Goal: Task Accomplishment & Management: Manage account settings

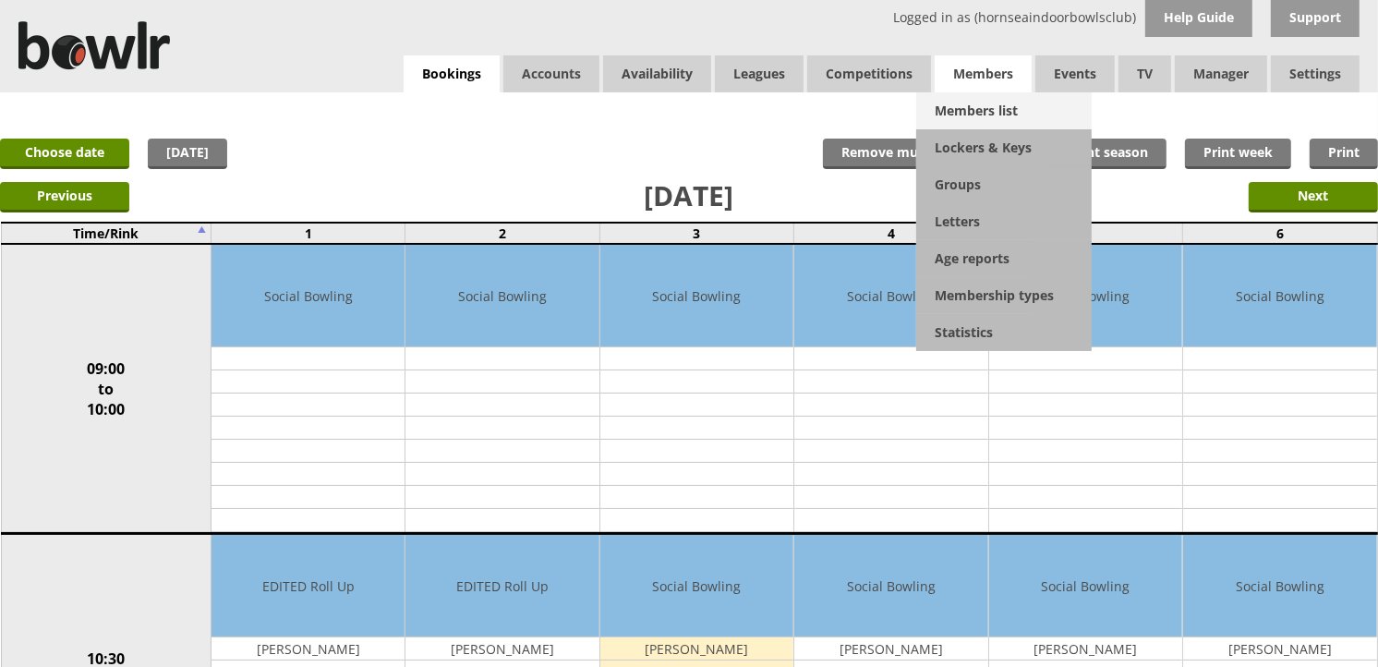
click at [954, 103] on link "Members list" at bounding box center [1003, 110] width 175 height 37
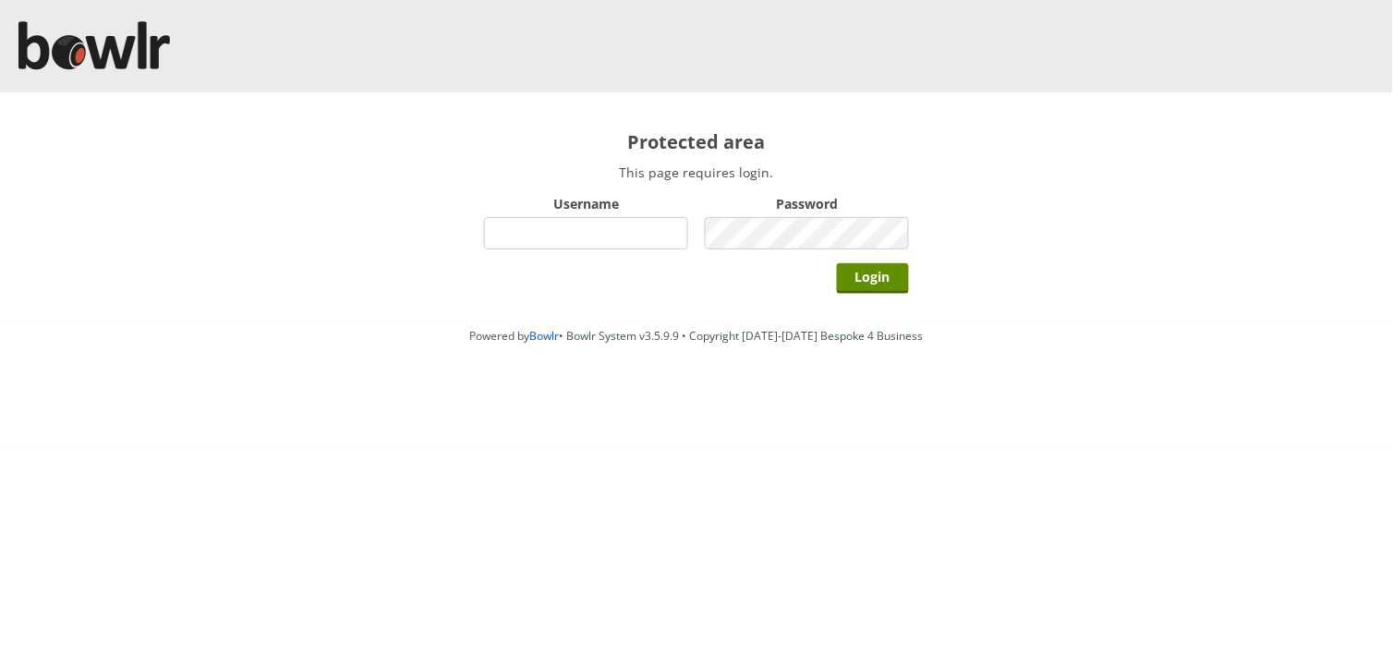
click at [558, 247] on input "Username" at bounding box center [586, 233] width 204 height 32
type input "hornseaindoorbowlsclub"
click at [837, 263] on input "Login" at bounding box center [873, 278] width 72 height 30
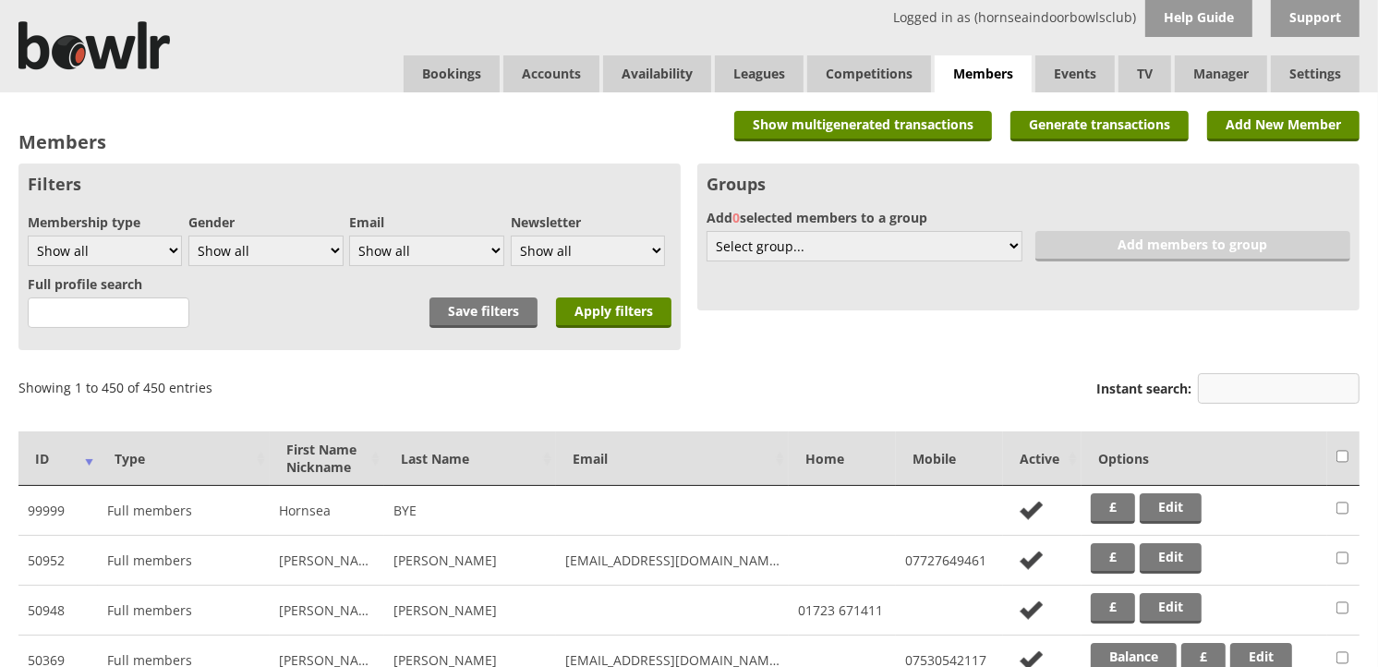
click at [1206, 398] on input "Instant search:" at bounding box center [1279, 388] width 162 height 30
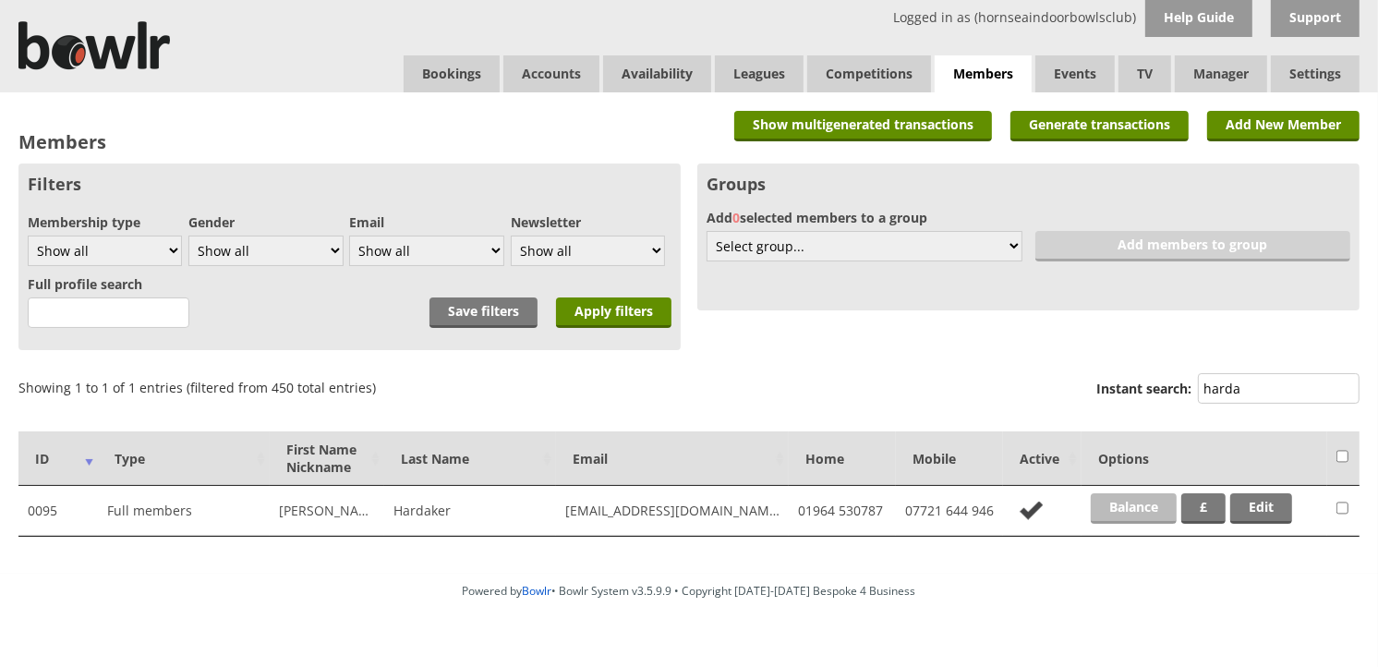
type input "harda"
click at [1152, 500] on link "Balance" at bounding box center [1134, 508] width 86 height 30
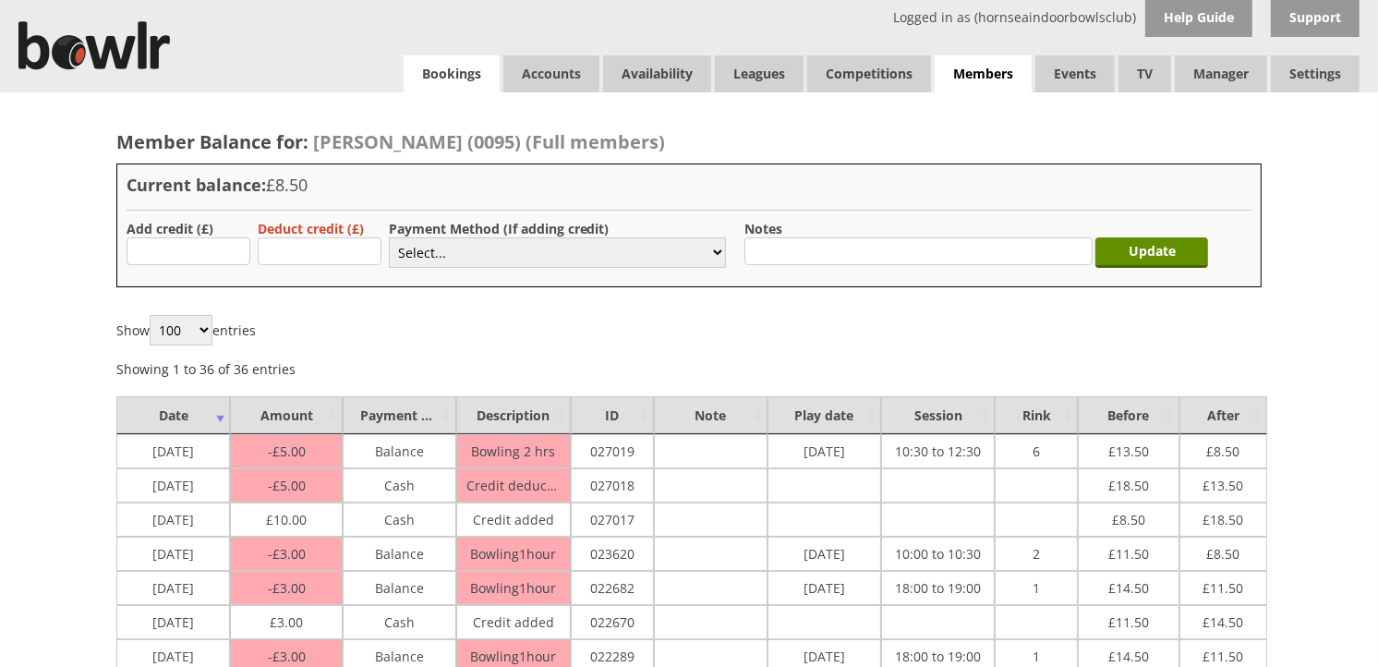
click at [471, 65] on link "Bookings" at bounding box center [452, 73] width 96 height 37
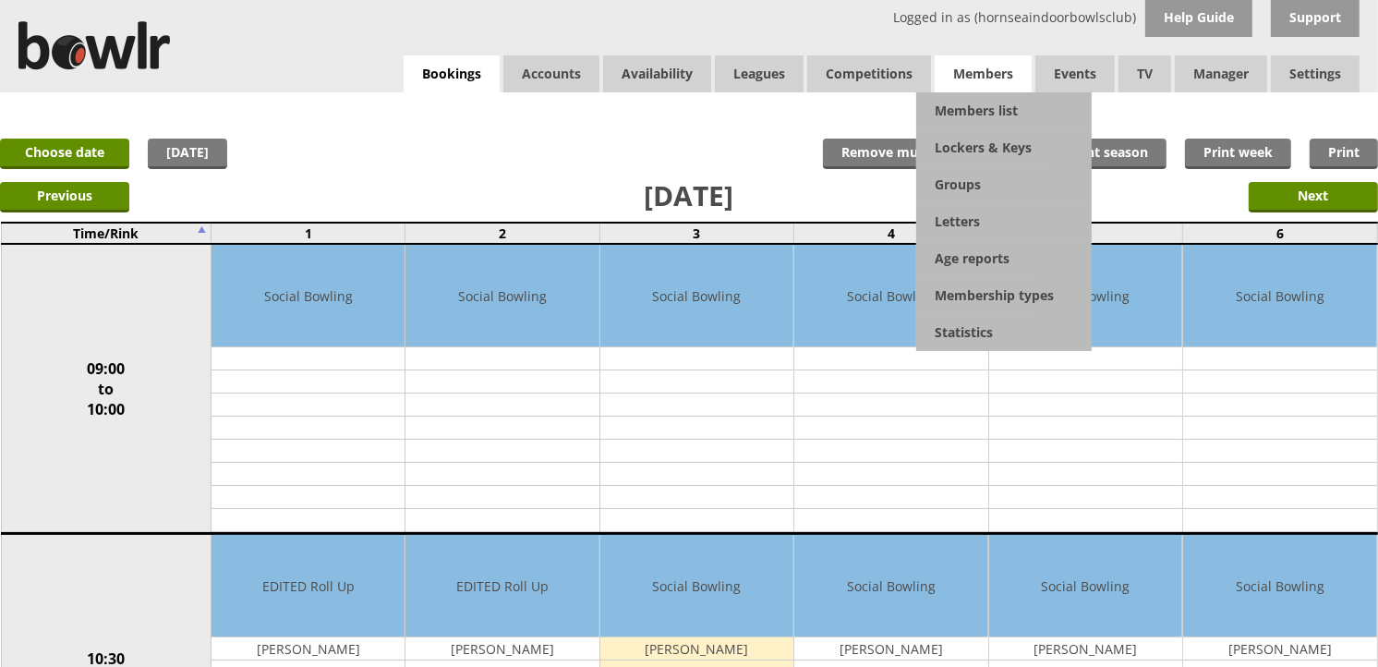
click at [993, 90] on span "Members" at bounding box center [983, 73] width 97 height 37
click at [998, 99] on link "Members list" at bounding box center [1003, 110] width 175 height 37
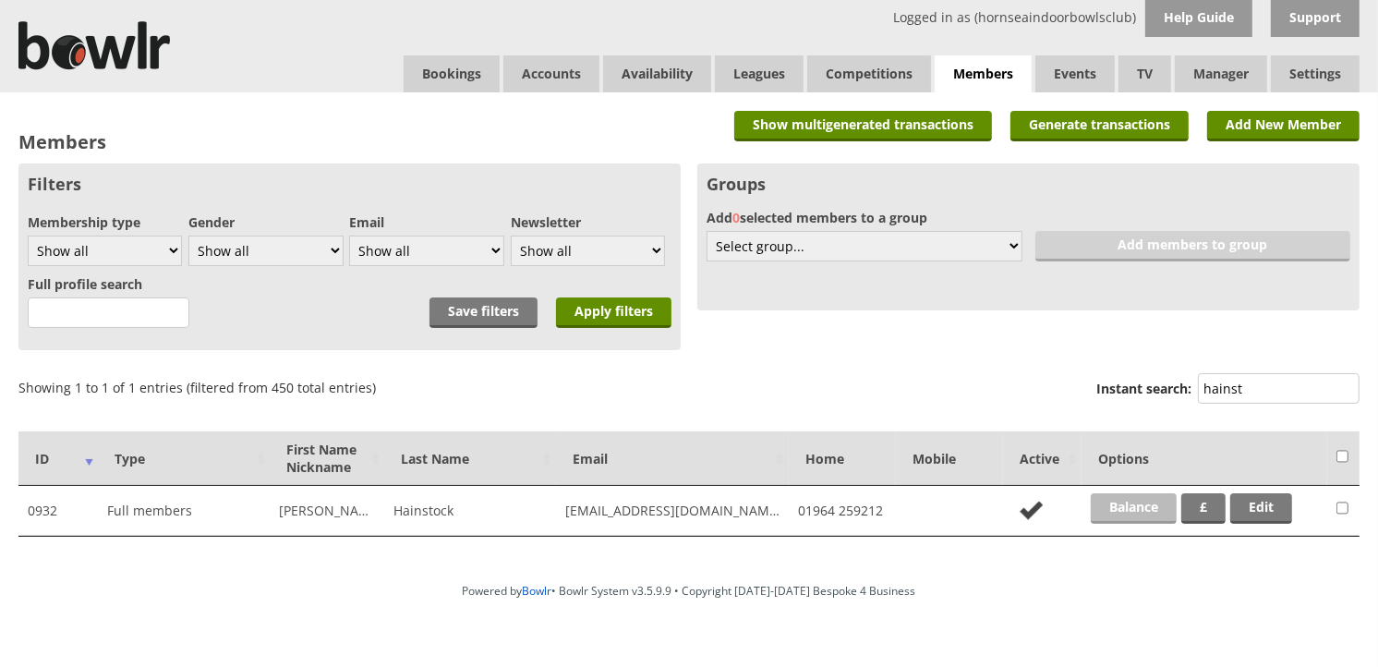
type input "hainst"
click at [1155, 502] on link "Balance" at bounding box center [1134, 508] width 86 height 30
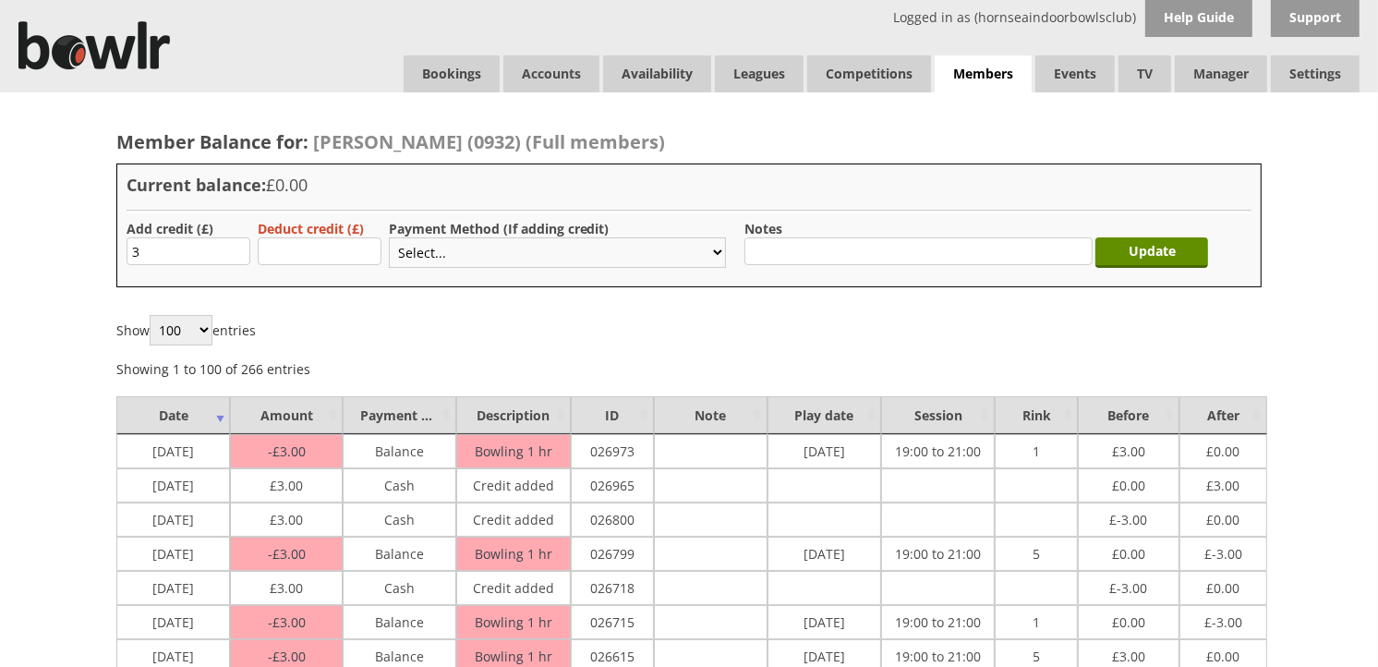
click at [440, 253] on select "Select... Cash Card Cheque Bank Transfer Other Member Card Gift Voucher Balance" at bounding box center [557, 252] width 337 height 30
select select "1"
click at [389, 237] on select "Select... Cash Card Cheque Bank Transfer Other Member Card Gift Voucher Balance" at bounding box center [557, 252] width 337 height 30
click at [1133, 245] on input "Update" at bounding box center [1151, 252] width 113 height 30
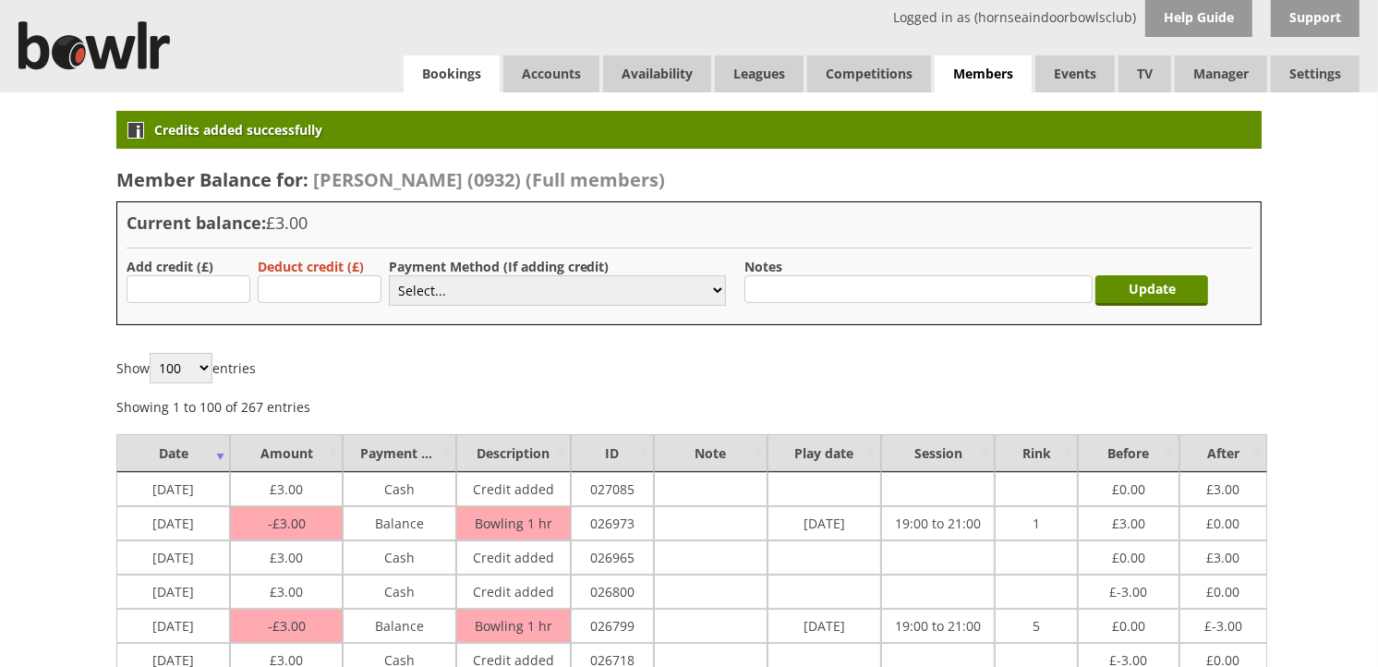
click at [430, 63] on link "Bookings" at bounding box center [452, 73] width 96 height 37
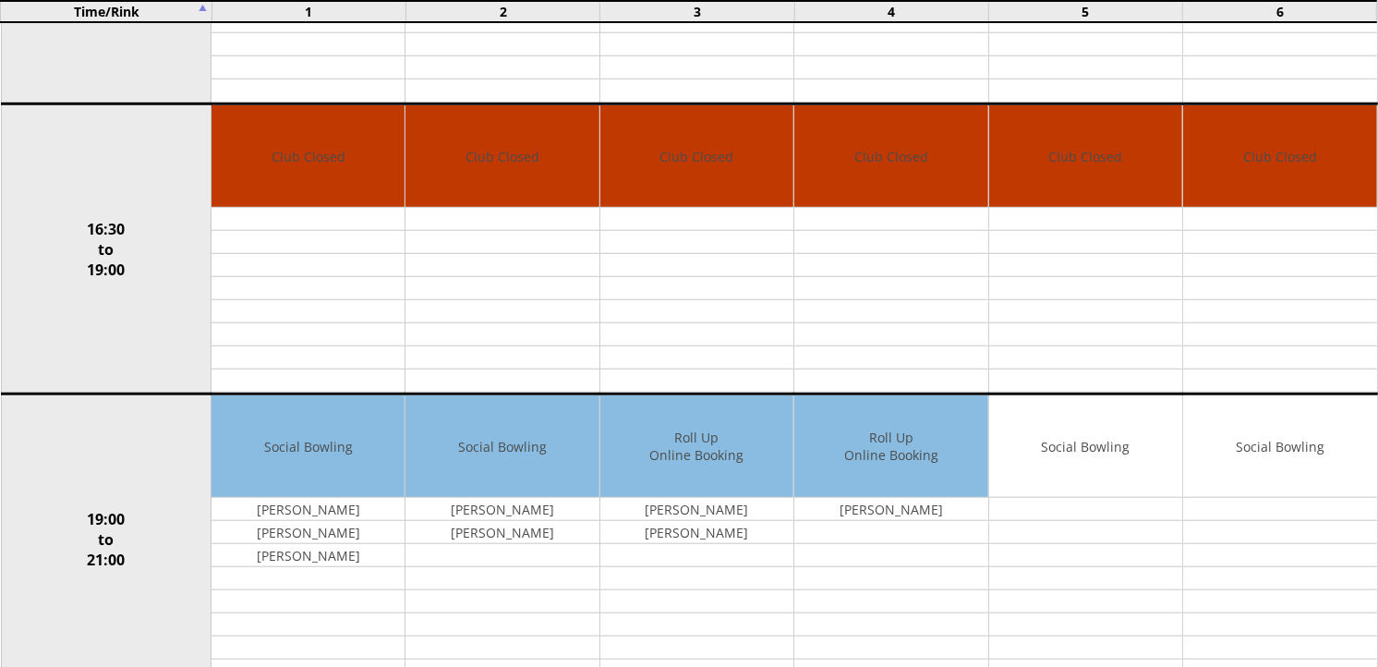
scroll to position [1333, 0]
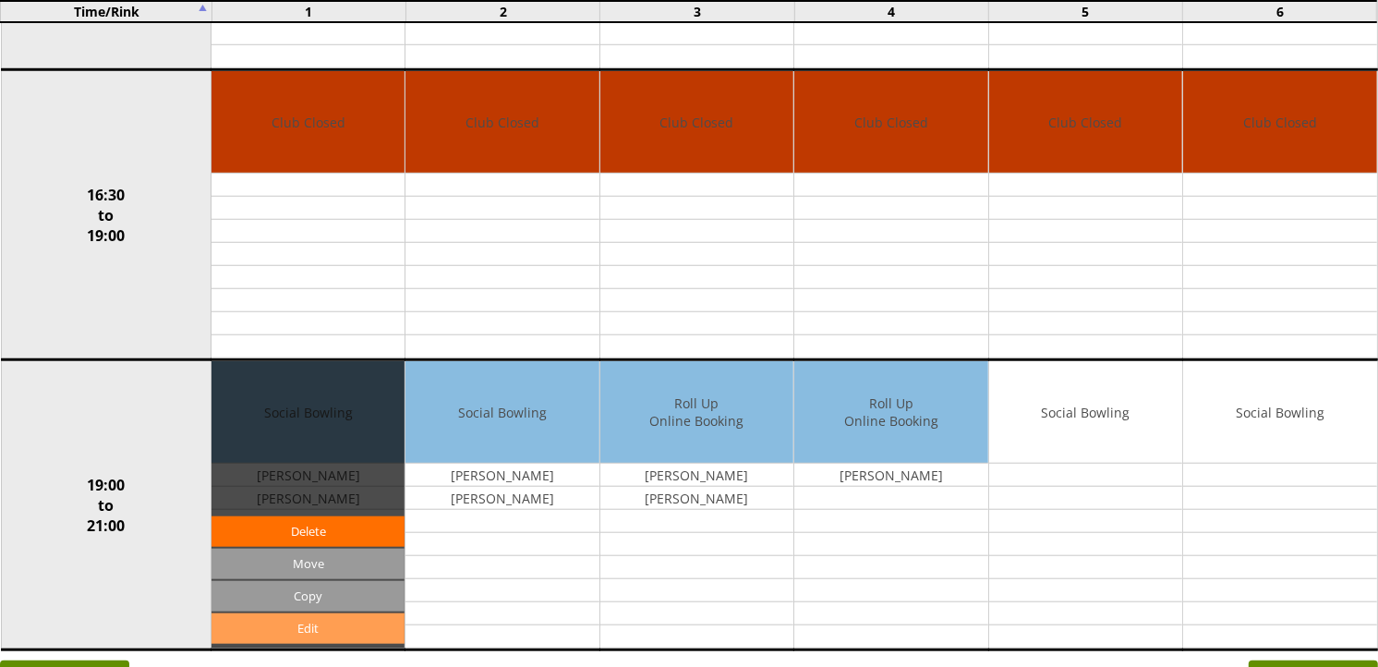
click at [355, 629] on link "Edit" at bounding box center [307, 628] width 193 height 30
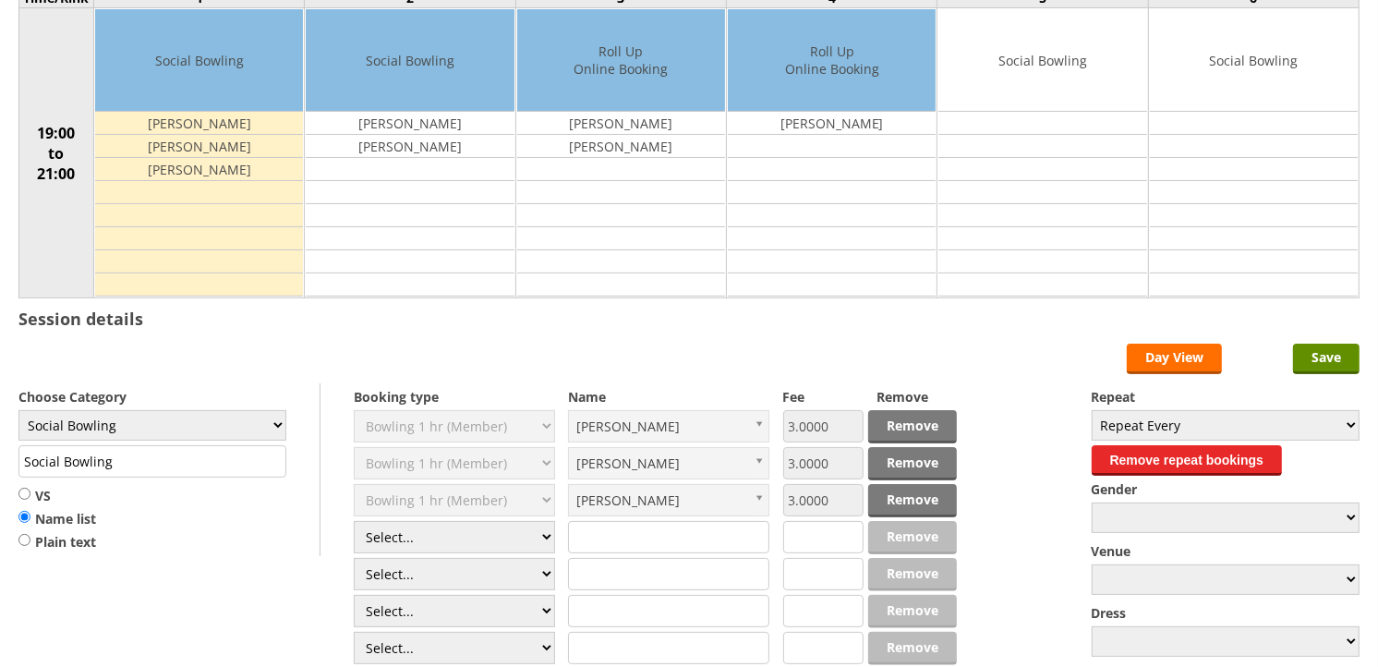
scroll to position [205, 0]
select select "1_54"
click at [354, 522] on select "Select... Club Competition (Member) Club Competition (Visitor) National (Member…" at bounding box center [454, 537] width 201 height 32
type input "3.0000"
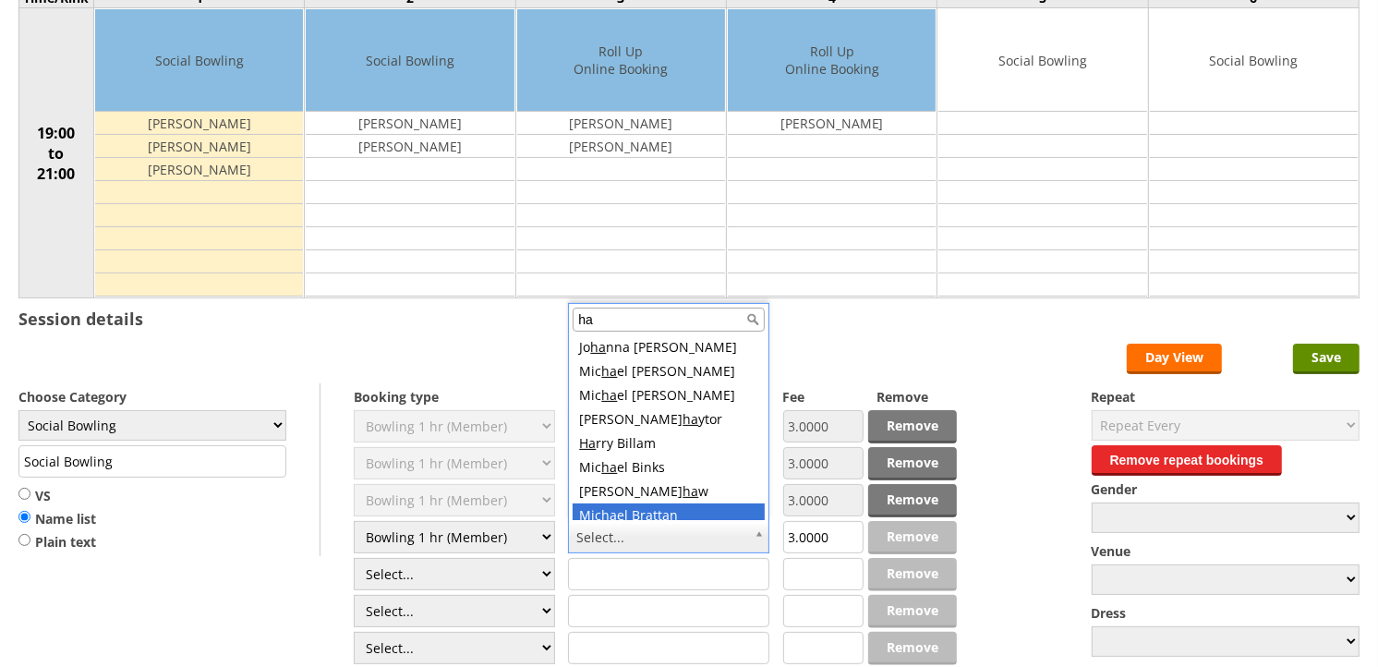
scroll to position [0, 0]
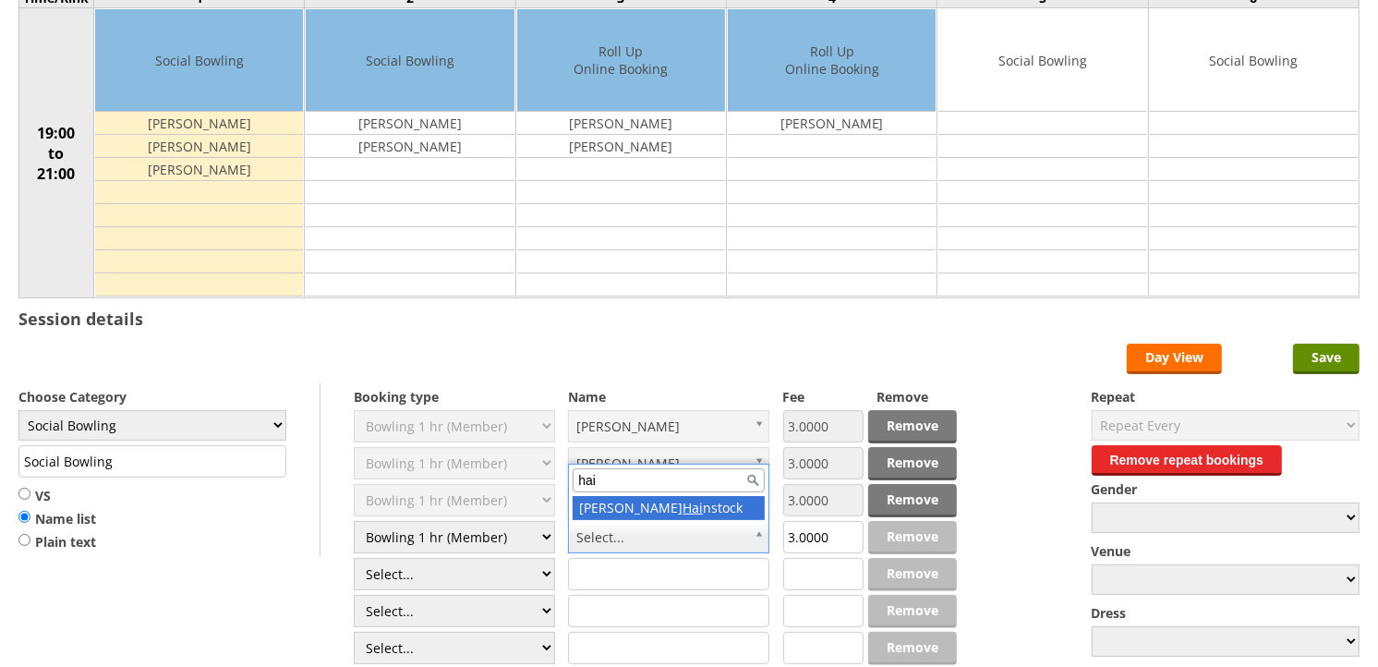
type input "hai"
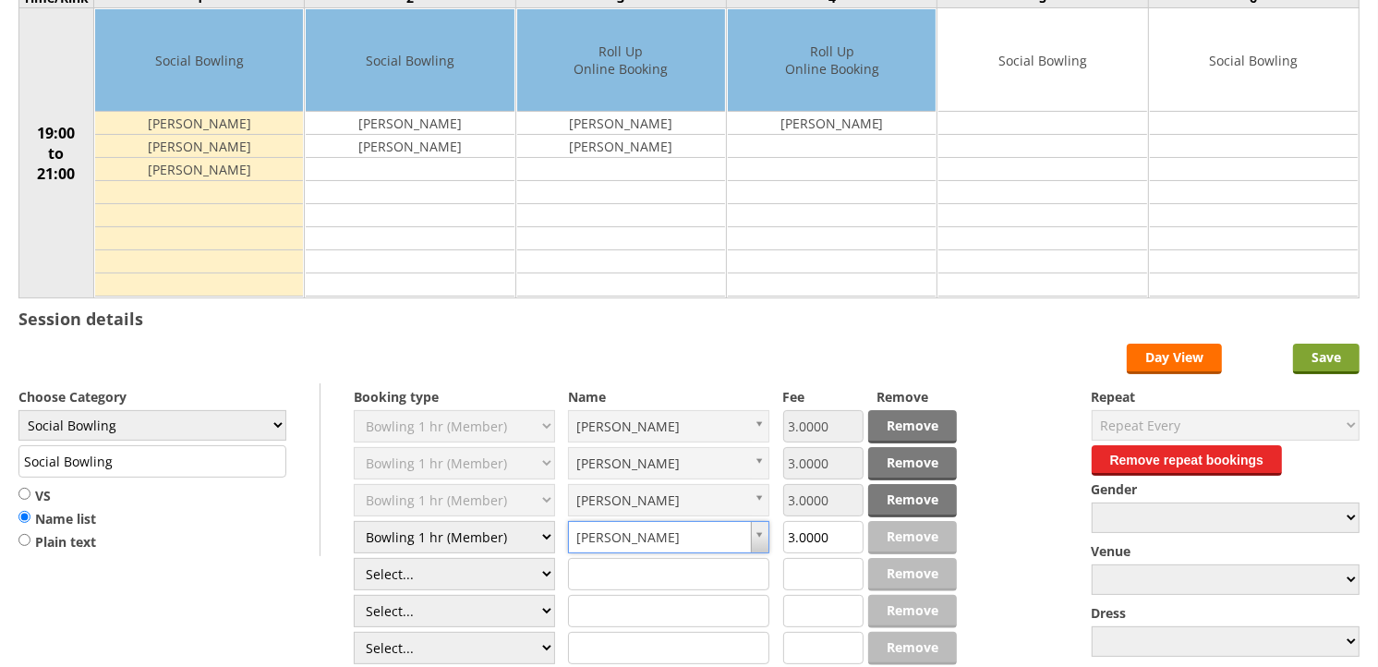
click at [1332, 352] on input "Save" at bounding box center [1326, 359] width 66 height 30
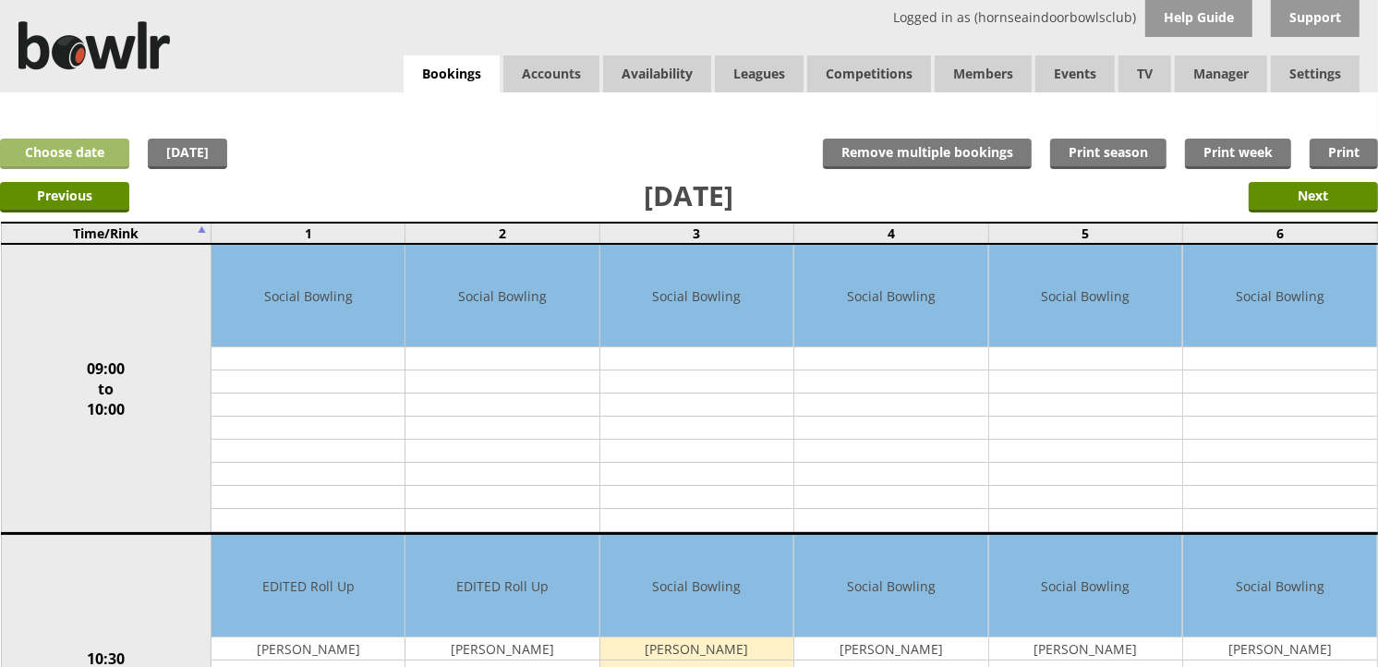
click at [83, 154] on link "Choose date" at bounding box center [64, 154] width 129 height 30
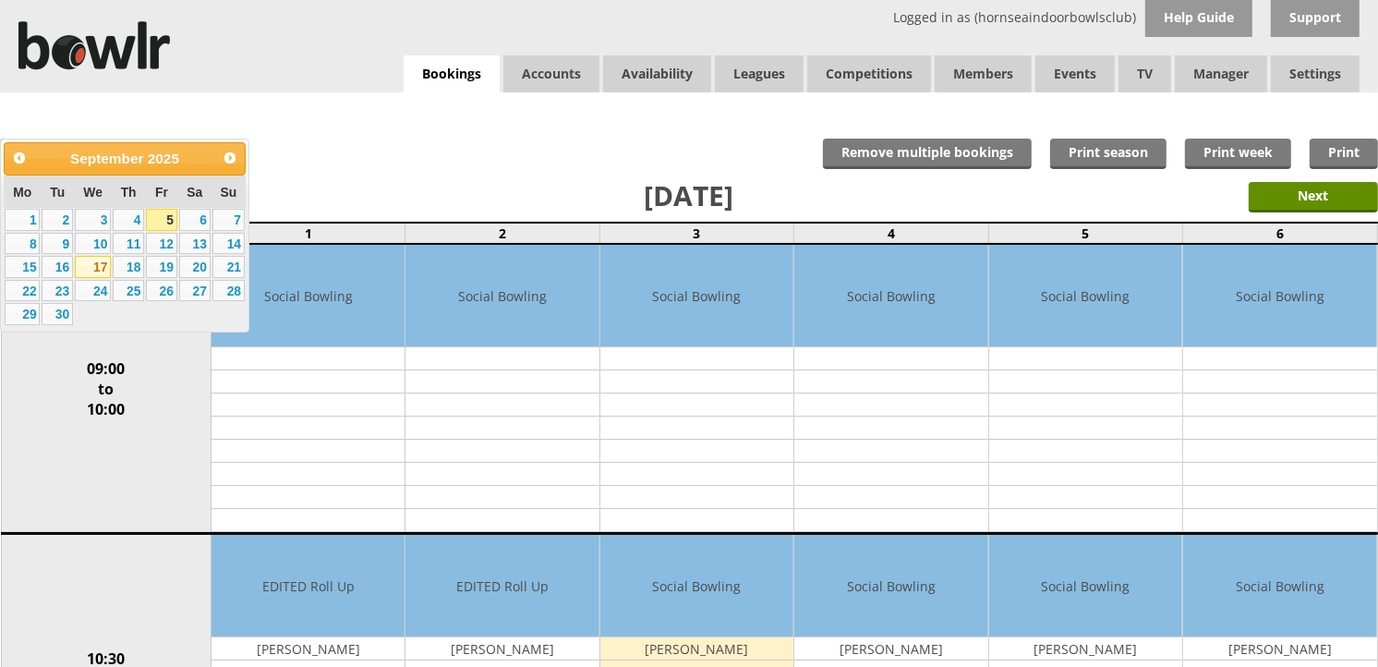
click at [95, 271] on link "17" at bounding box center [93, 267] width 36 height 22
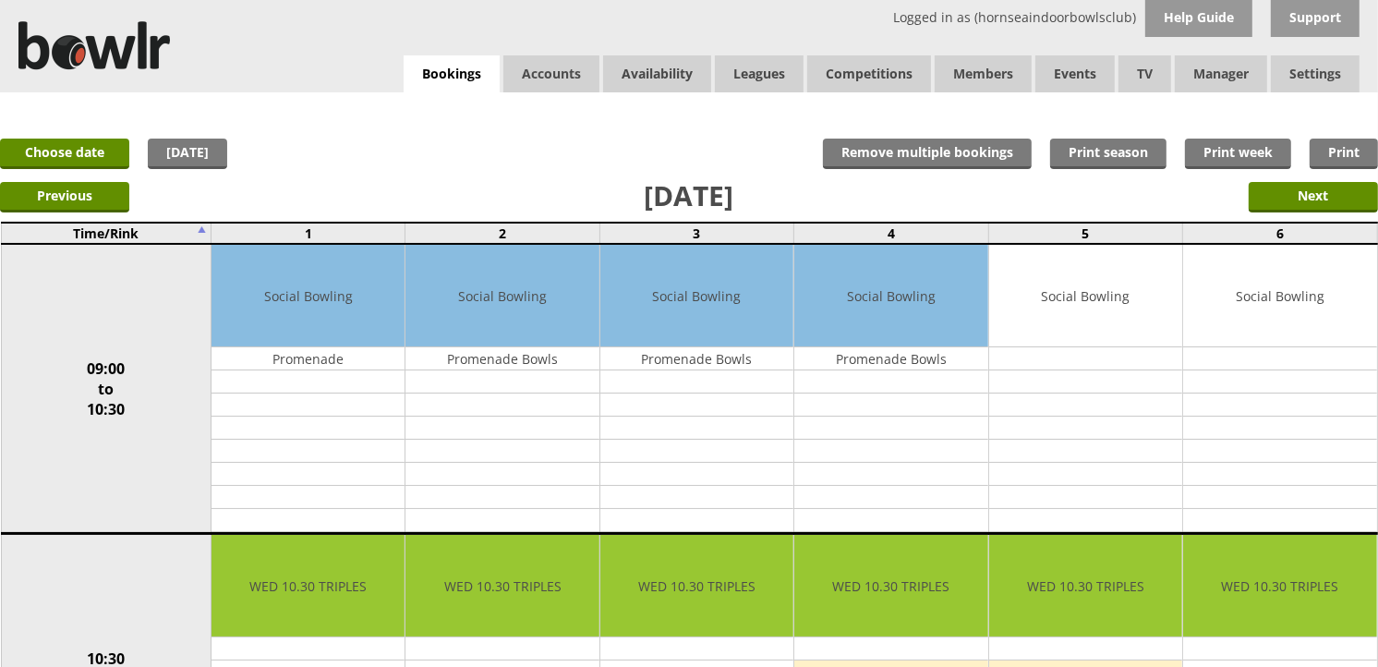
drag, startPoint x: 1289, startPoint y: 658, endPoint x: 1396, endPoint y: 651, distance: 107.4
click at [176, 160] on link "[DATE]" at bounding box center [187, 154] width 79 height 30
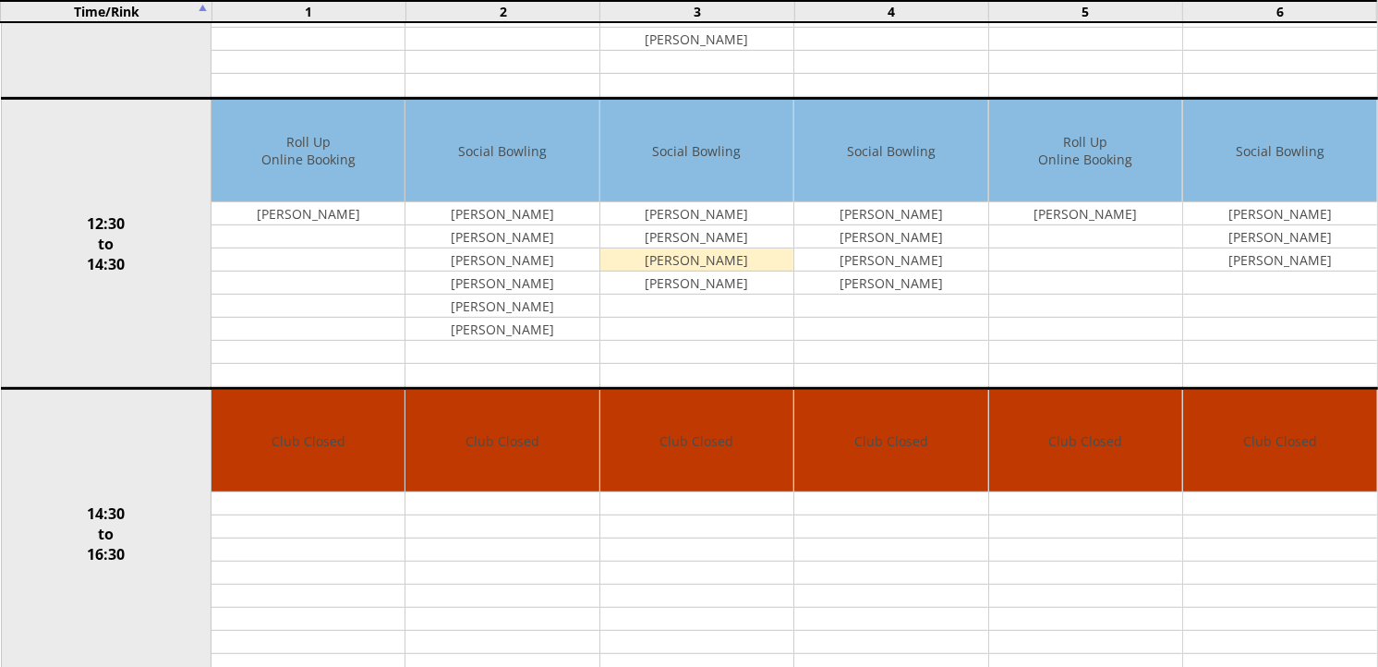
scroll to position [753, 0]
